Goal: Task Accomplishment & Management: Complete application form

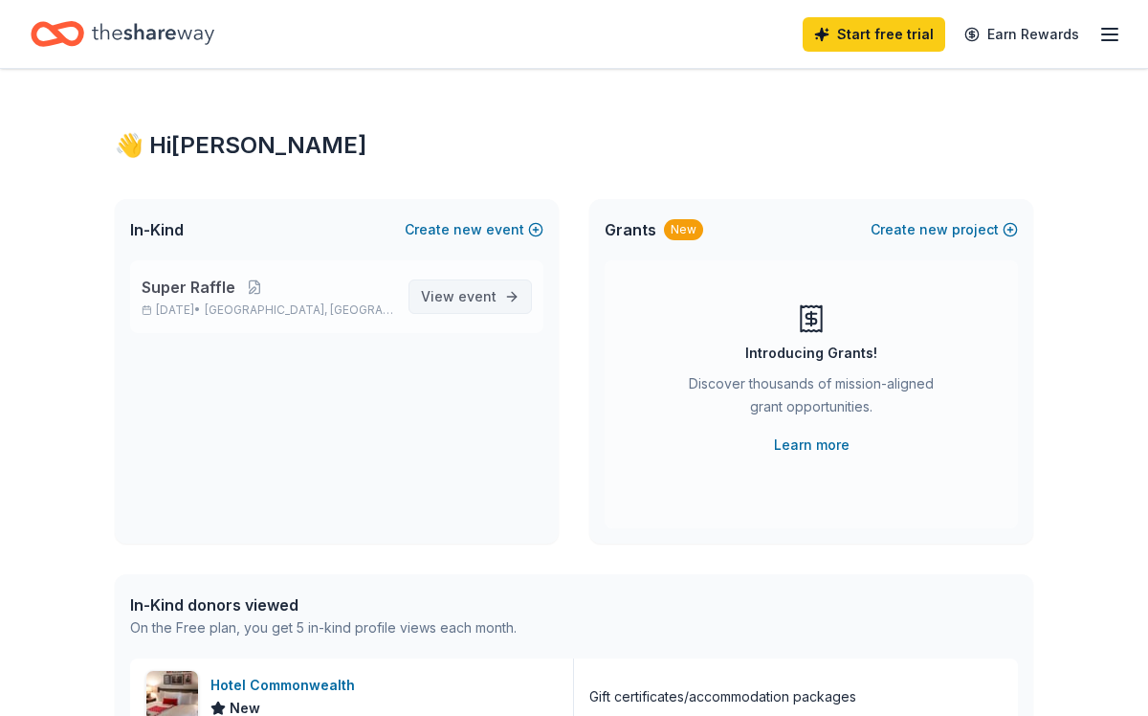
click at [460, 300] on span "View event" at bounding box center [459, 296] width 76 height 23
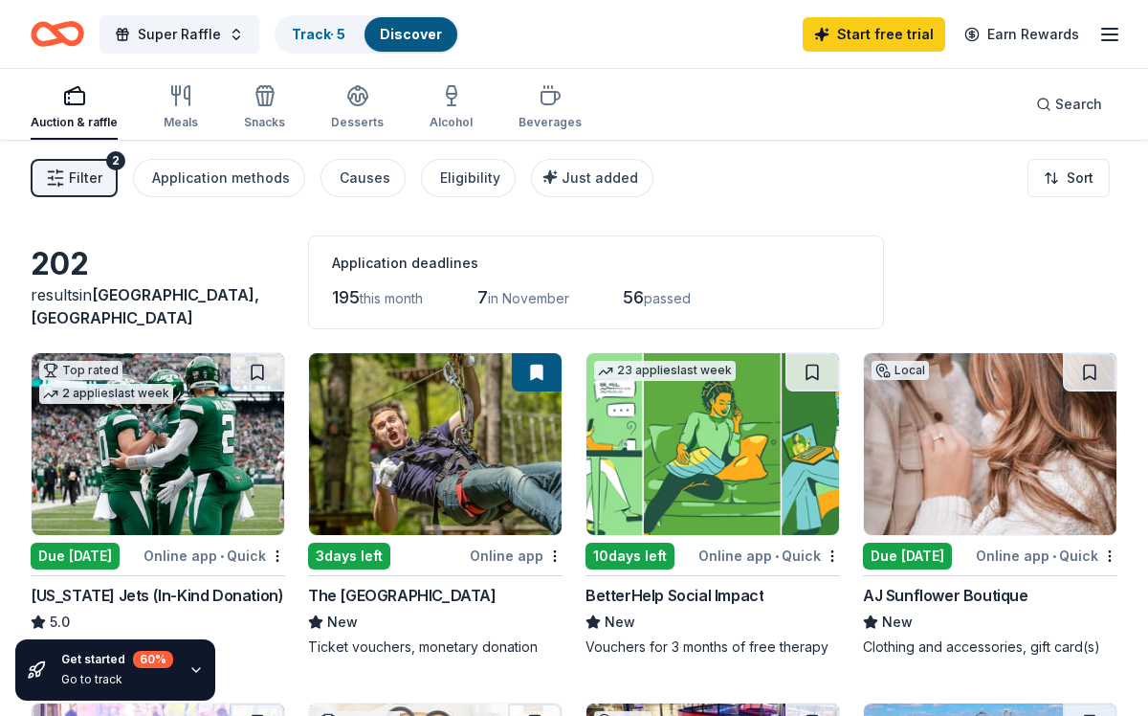
click at [1083, 275] on div "202 results in Amityville, NY Application deadlines 195 this month 7 in Novembe…" at bounding box center [574, 282] width 1087 height 94
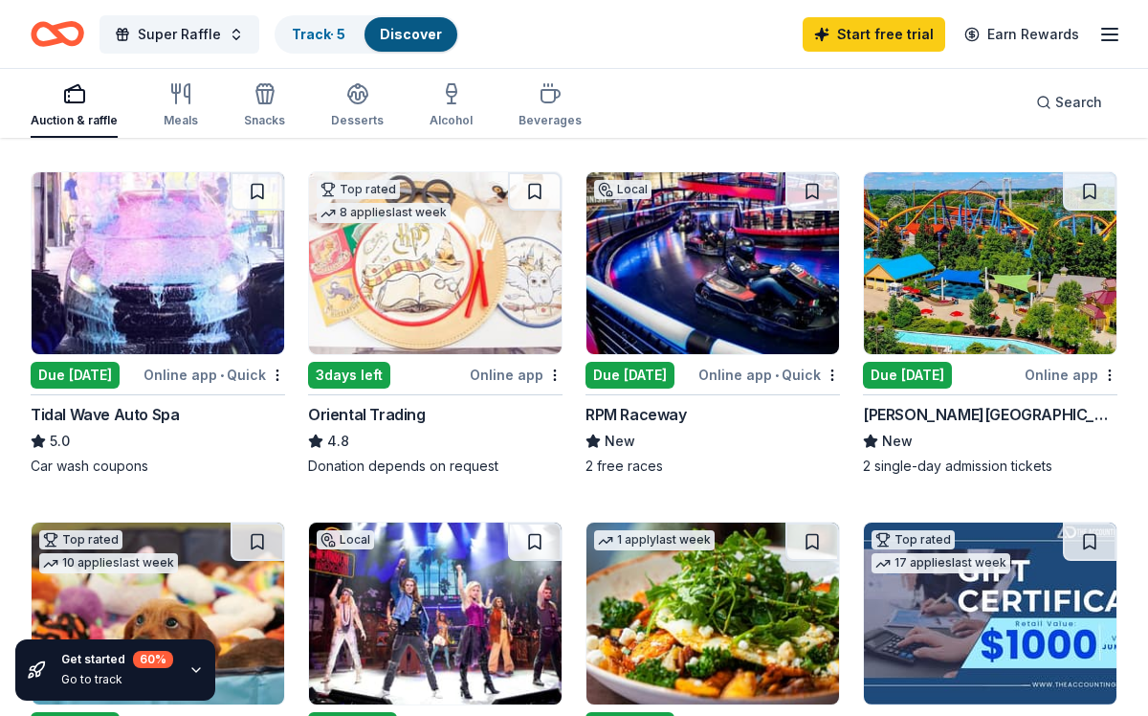
scroll to position [536, 0]
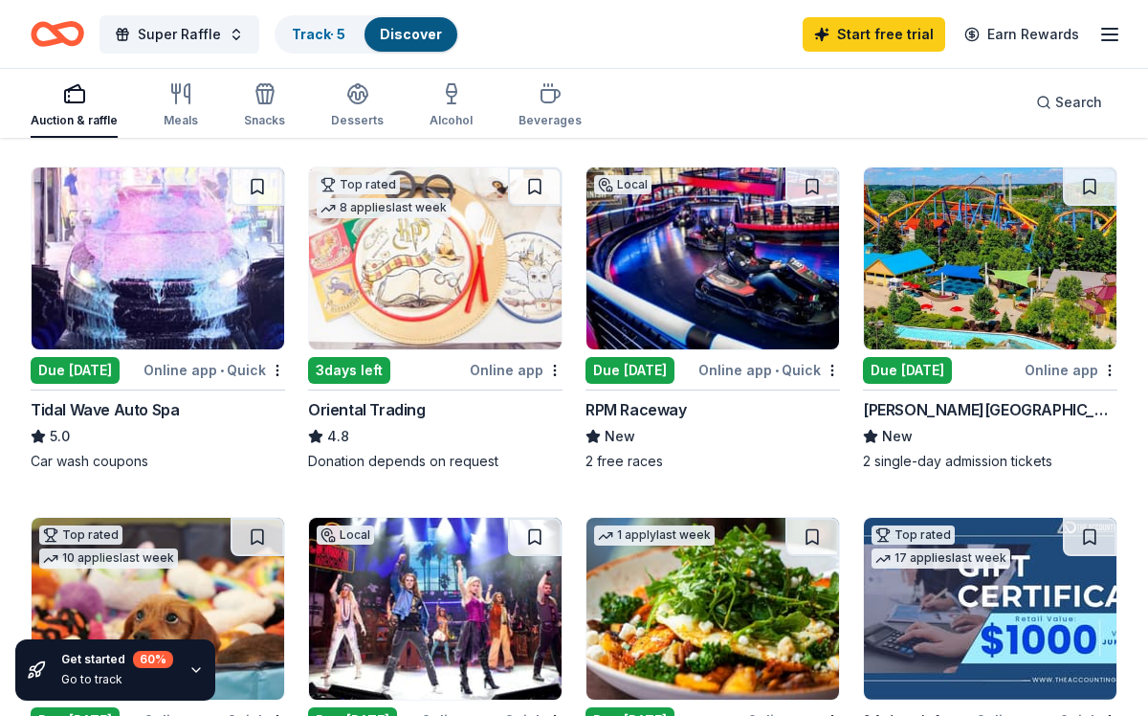
click at [932, 367] on div "Due [DATE]" at bounding box center [907, 370] width 89 height 27
click at [1079, 477] on div "Top rated 2 applies last week Due tomorrow Online app • Quick New York Jets (In…" at bounding box center [574, 697] width 1087 height 1763
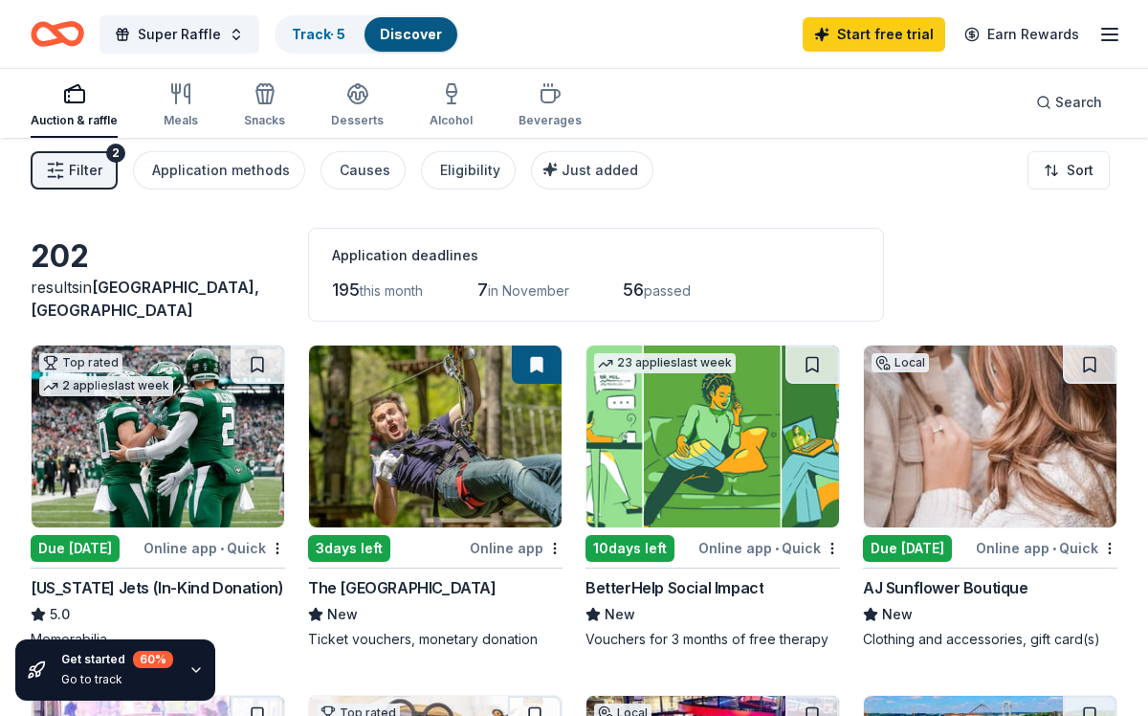
scroll to position [0, 0]
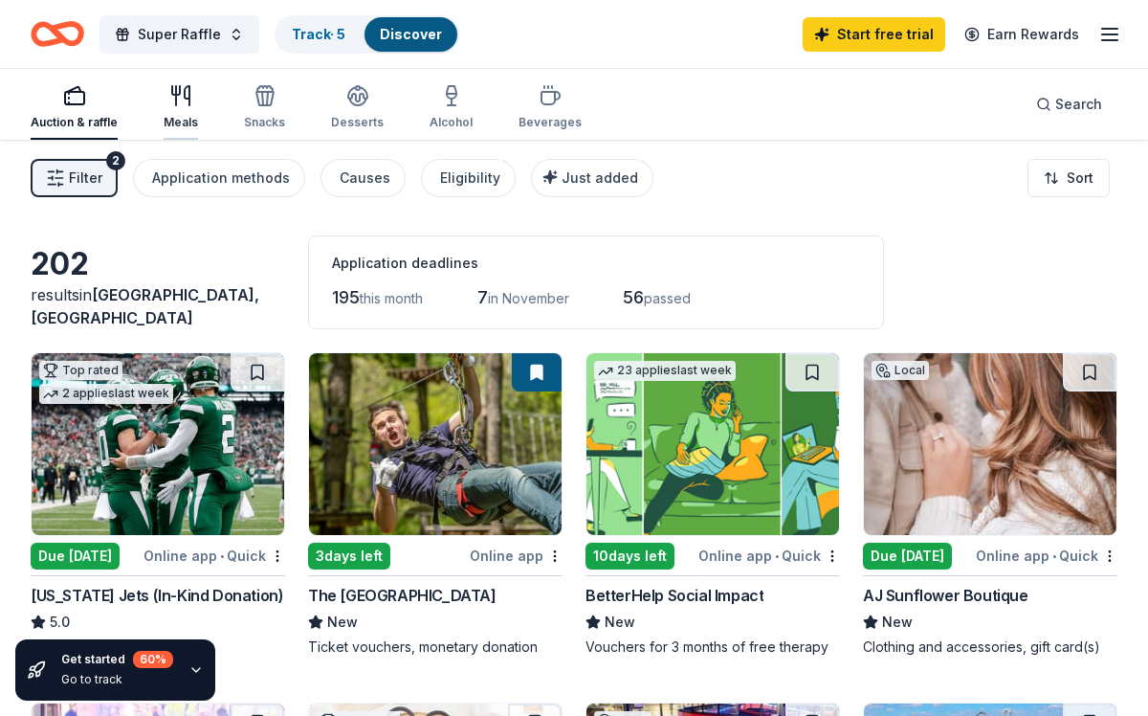
click at [180, 108] on div "Meals" at bounding box center [181, 107] width 34 height 46
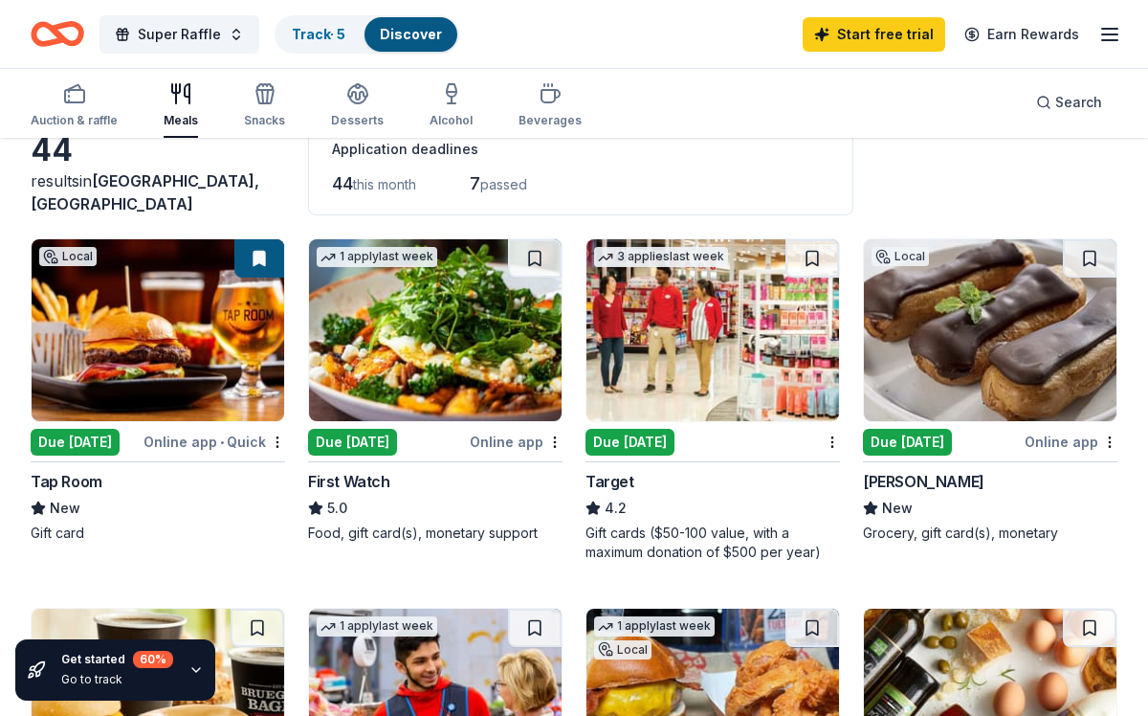
scroll to position [115, 0]
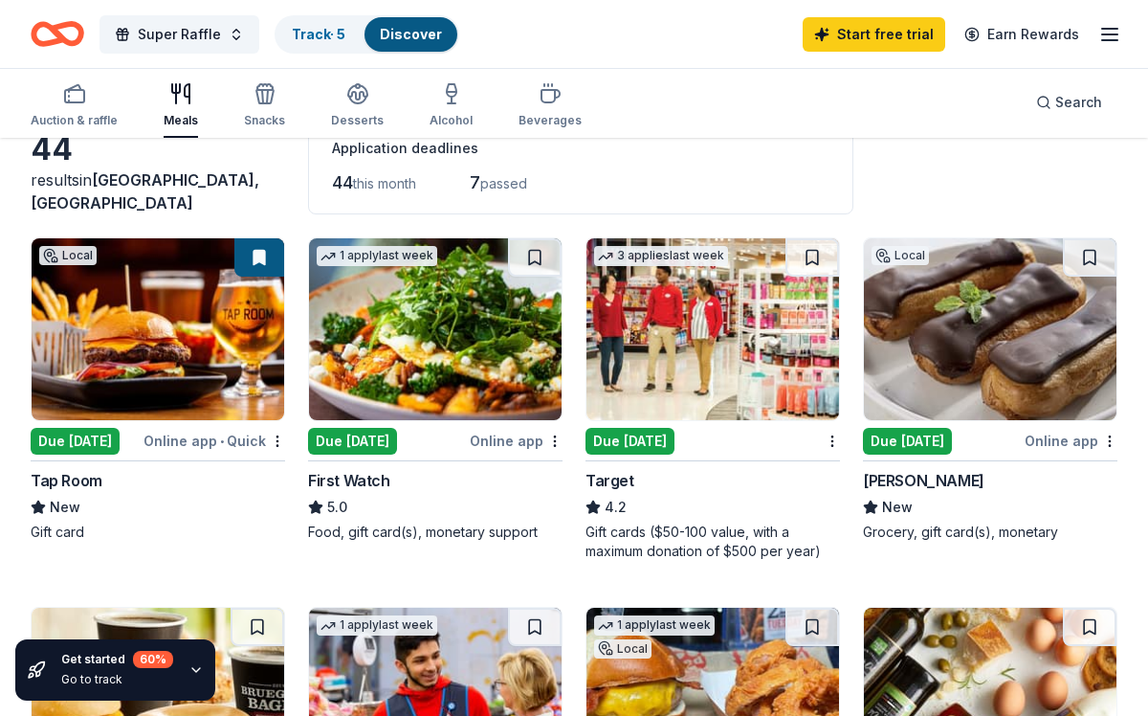
click at [685, 347] on img at bounding box center [713, 329] width 253 height 182
click at [1086, 503] on div "New" at bounding box center [990, 507] width 255 height 23
click at [999, 176] on div "44 results in Amityville, NY Application deadlines 44 this month 7 passed" at bounding box center [574, 168] width 1087 height 94
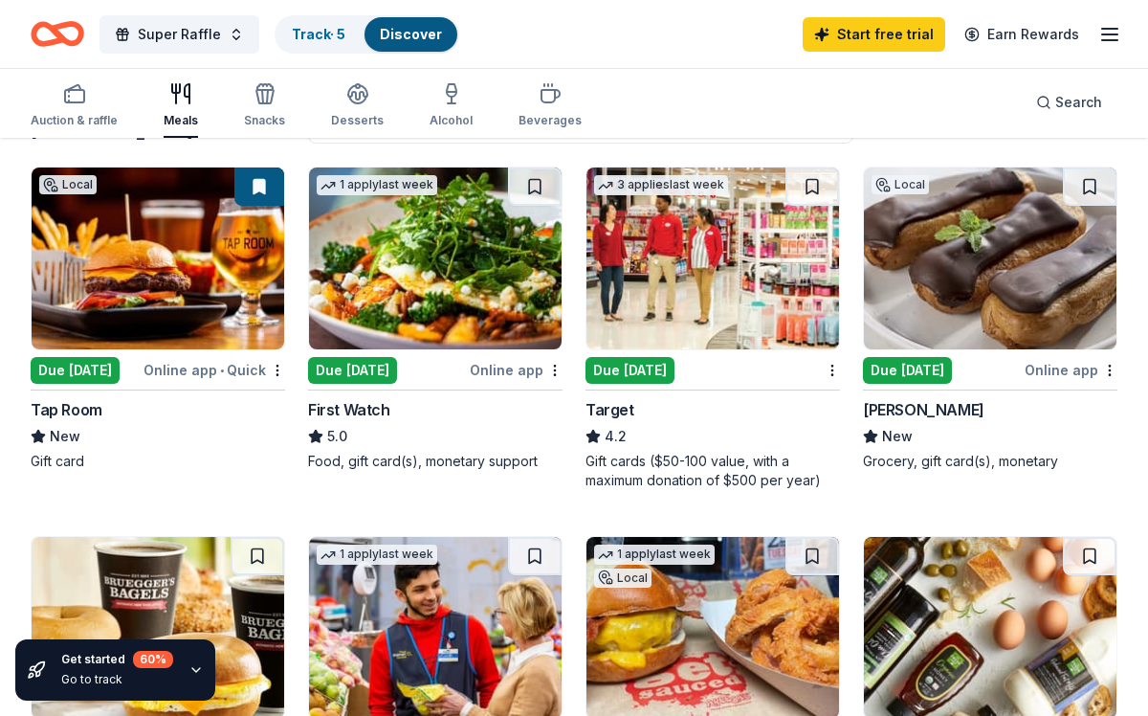
scroll to position [191, 0]
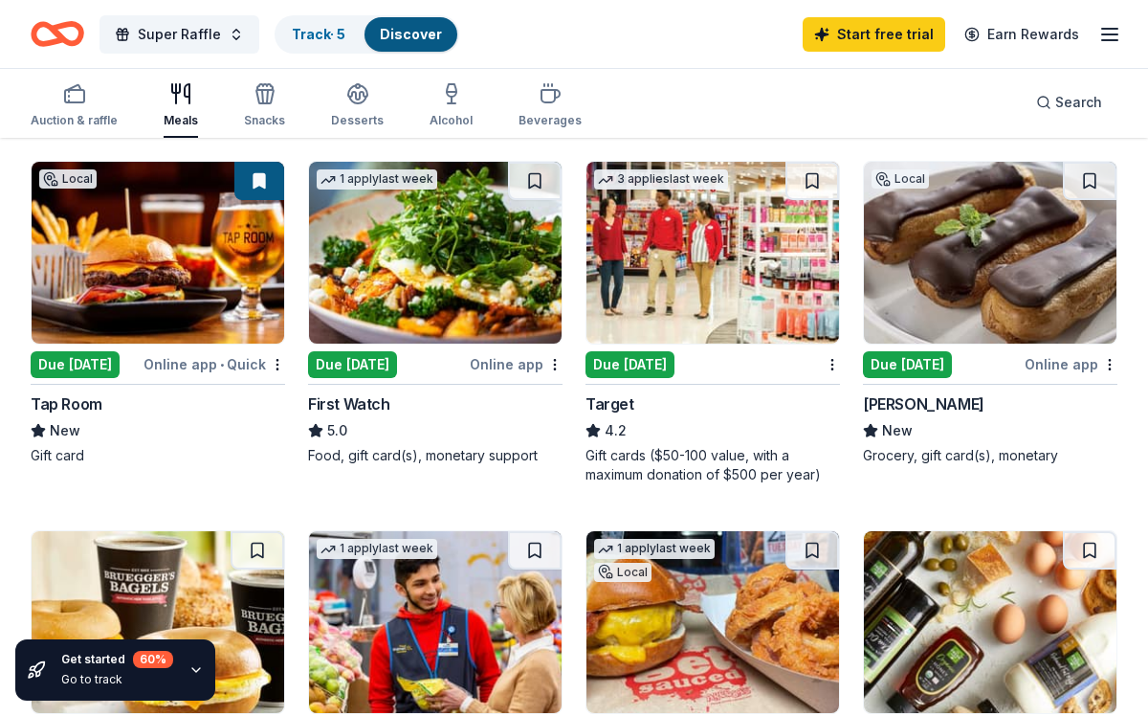
click at [167, 273] on img at bounding box center [158, 253] width 253 height 182
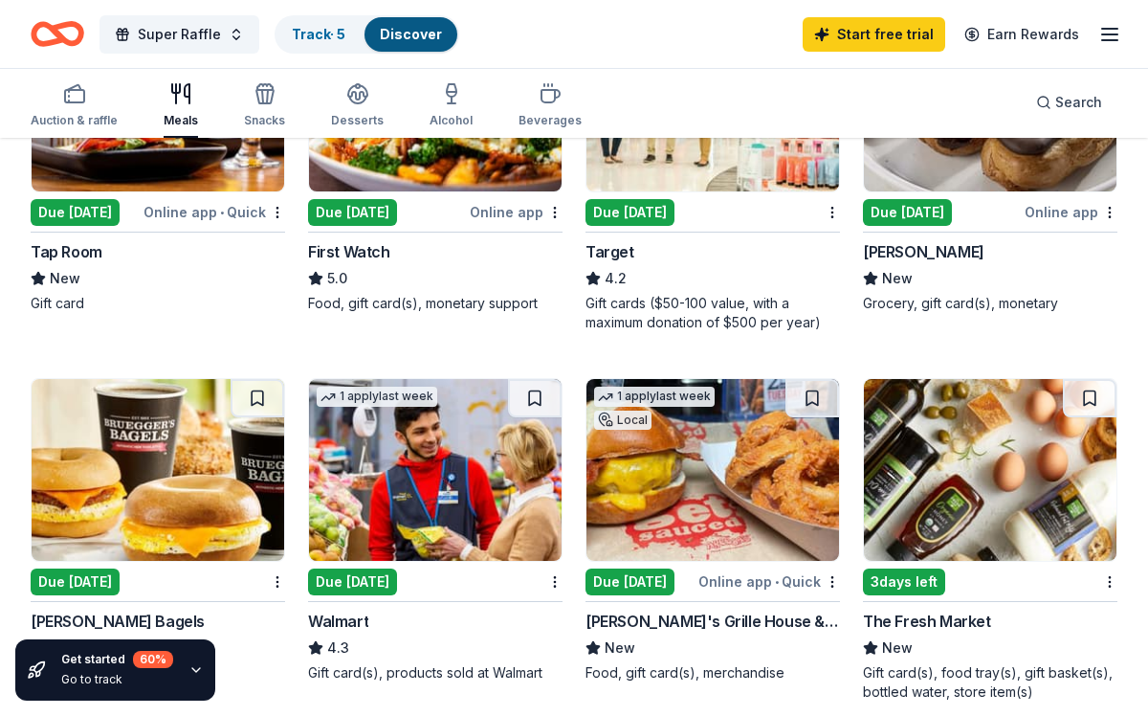
scroll to position [421, 0]
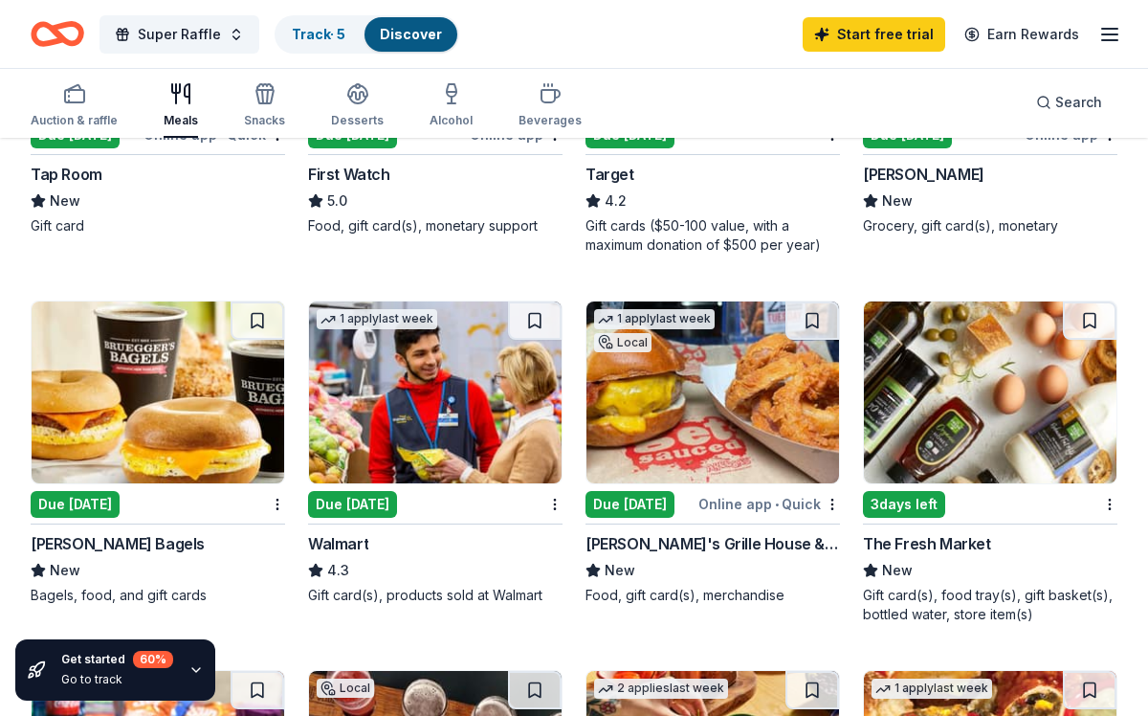
click at [416, 445] on img at bounding box center [435, 392] width 253 height 182
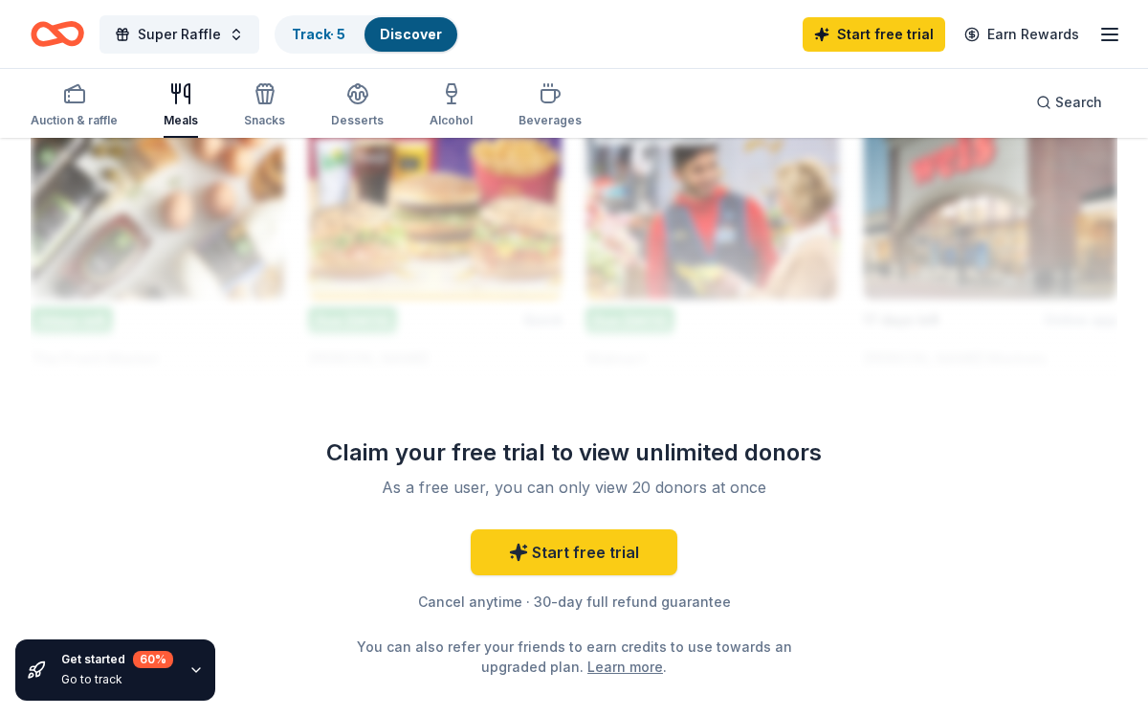
scroll to position [2105, 0]
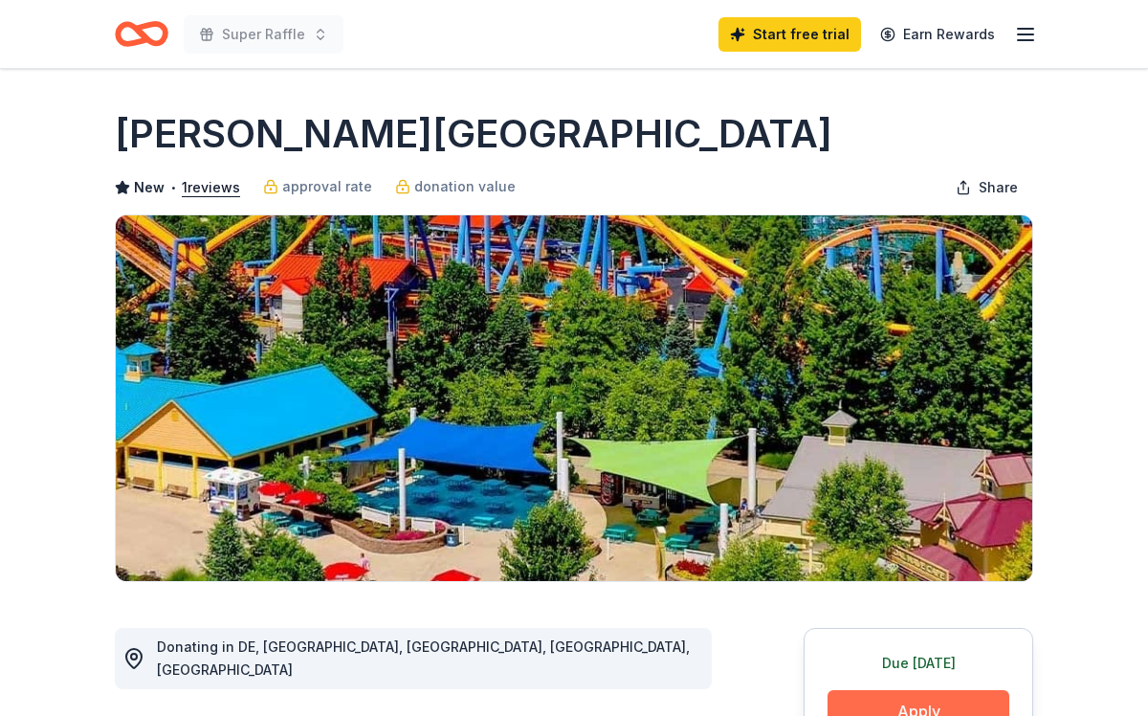
click at [947, 708] on button "Apply" at bounding box center [919, 711] width 182 height 42
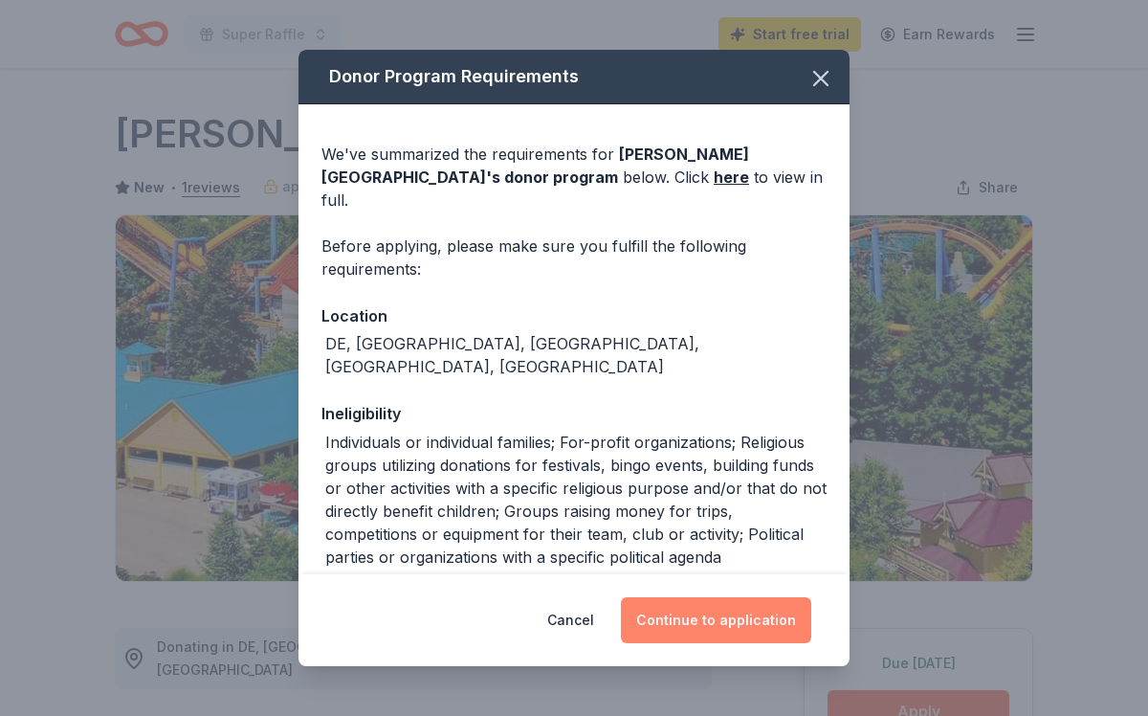
click at [718, 629] on button "Continue to application" at bounding box center [716, 620] width 190 height 46
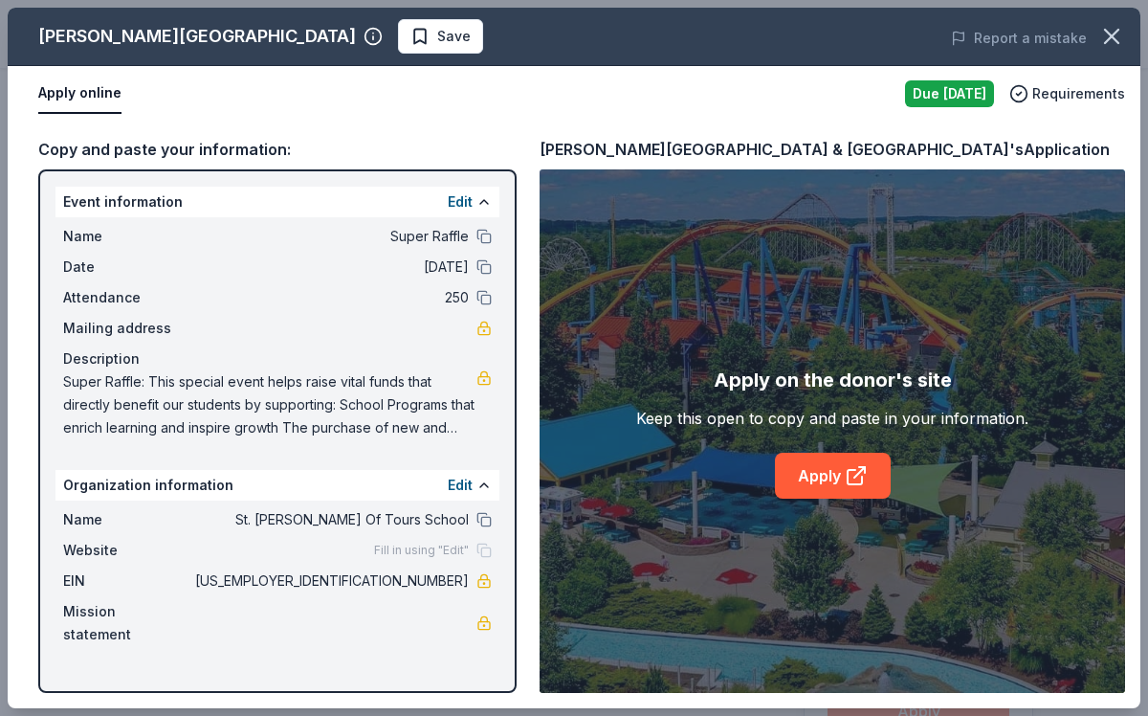
click at [322, 630] on div "Name St. Martin Of Tours School Website Fill in using "Edit" EIN 11-2630852 Mis…" at bounding box center [278, 576] width 444 height 153
click at [865, 484] on icon at bounding box center [856, 475] width 23 height 23
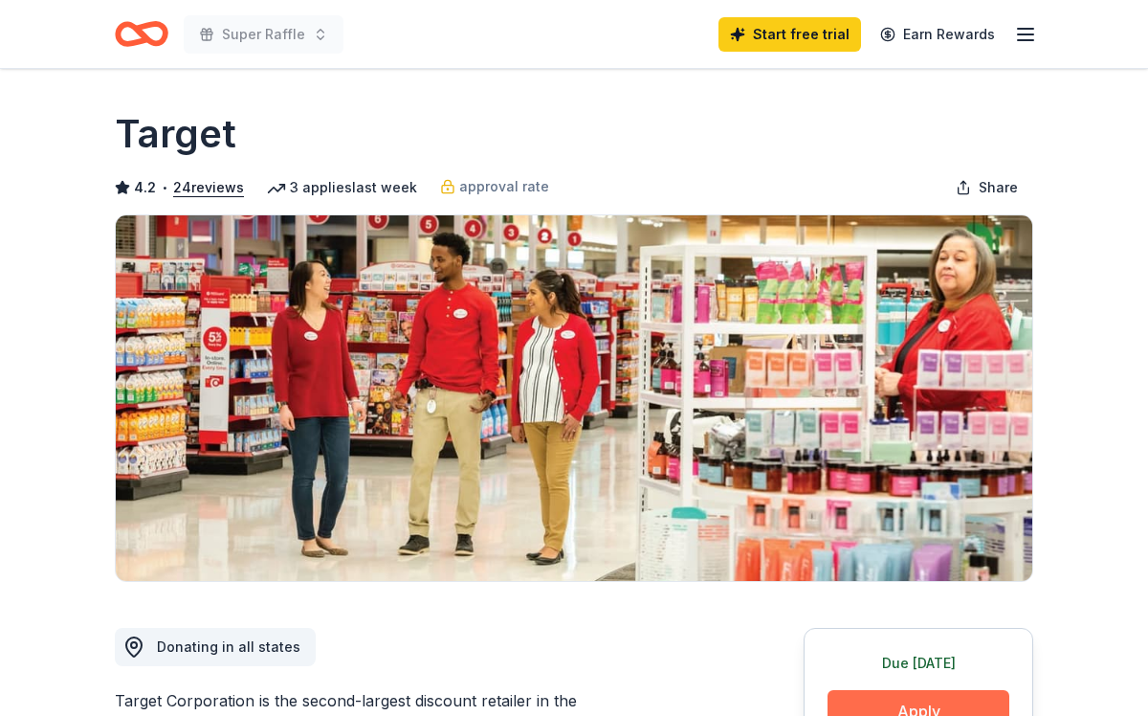
click at [951, 707] on button "Apply" at bounding box center [919, 711] width 182 height 42
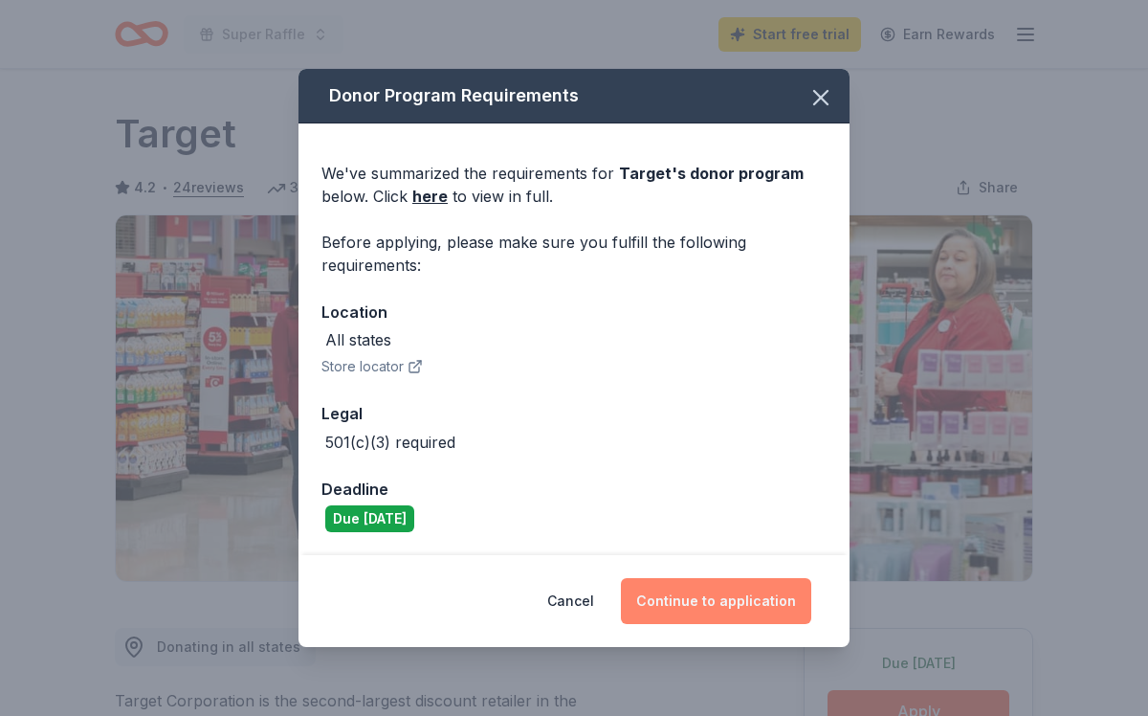
click at [725, 602] on button "Continue to application" at bounding box center [716, 601] width 190 height 46
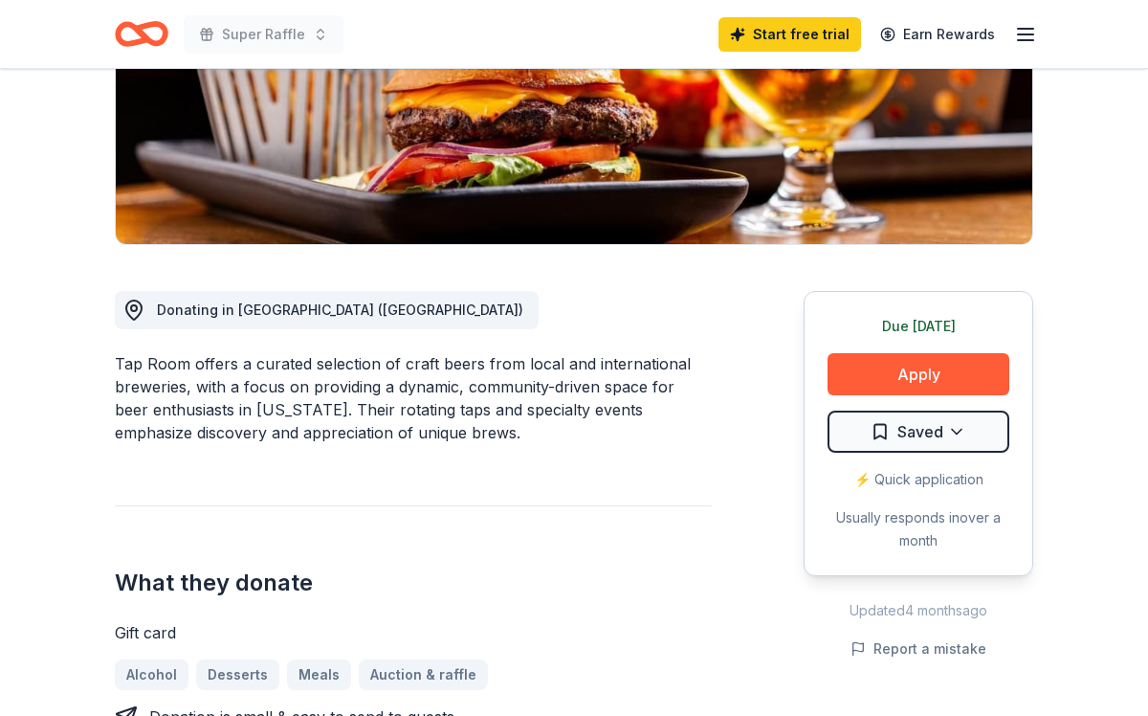
scroll to position [344, 0]
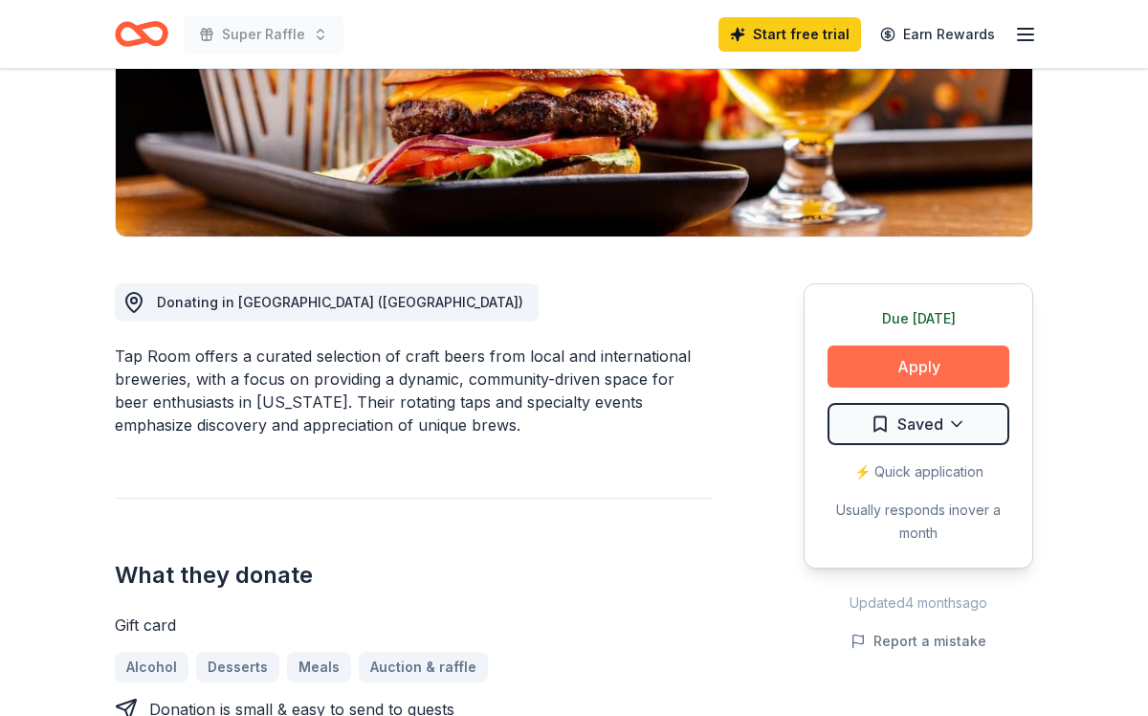
click at [915, 366] on button "Apply" at bounding box center [919, 366] width 182 height 42
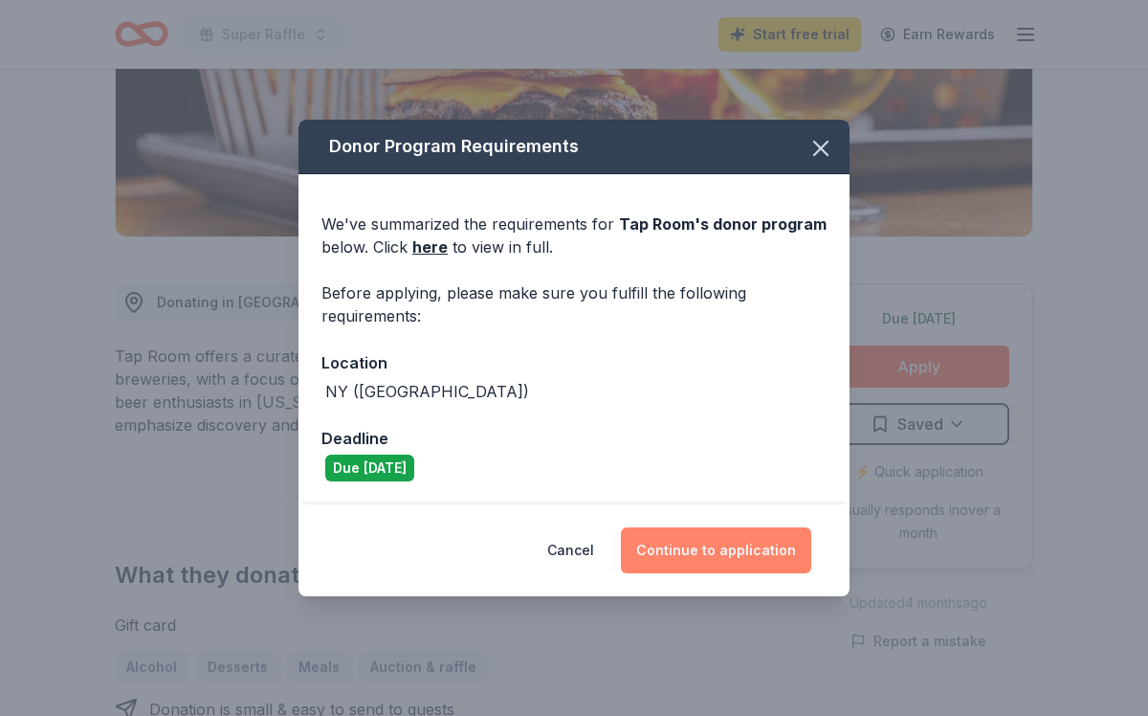
click at [725, 555] on button "Continue to application" at bounding box center [716, 550] width 190 height 46
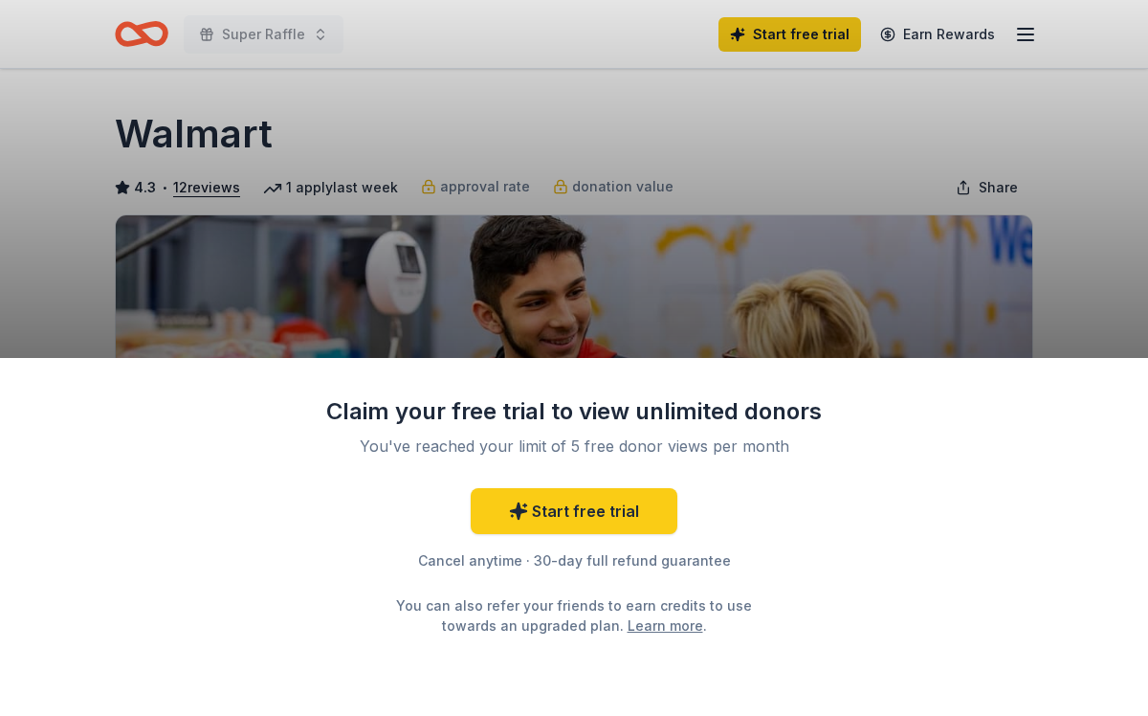
click at [1098, 564] on div "Claim your free trial to view unlimited donors You've reached your limit of 5 f…" at bounding box center [574, 537] width 1148 height 358
click at [1103, 311] on div "Claim your free trial to view unlimited donors You've reached your limit of 5 f…" at bounding box center [574, 358] width 1148 height 716
